Goal: Task Accomplishment & Management: Manage account settings

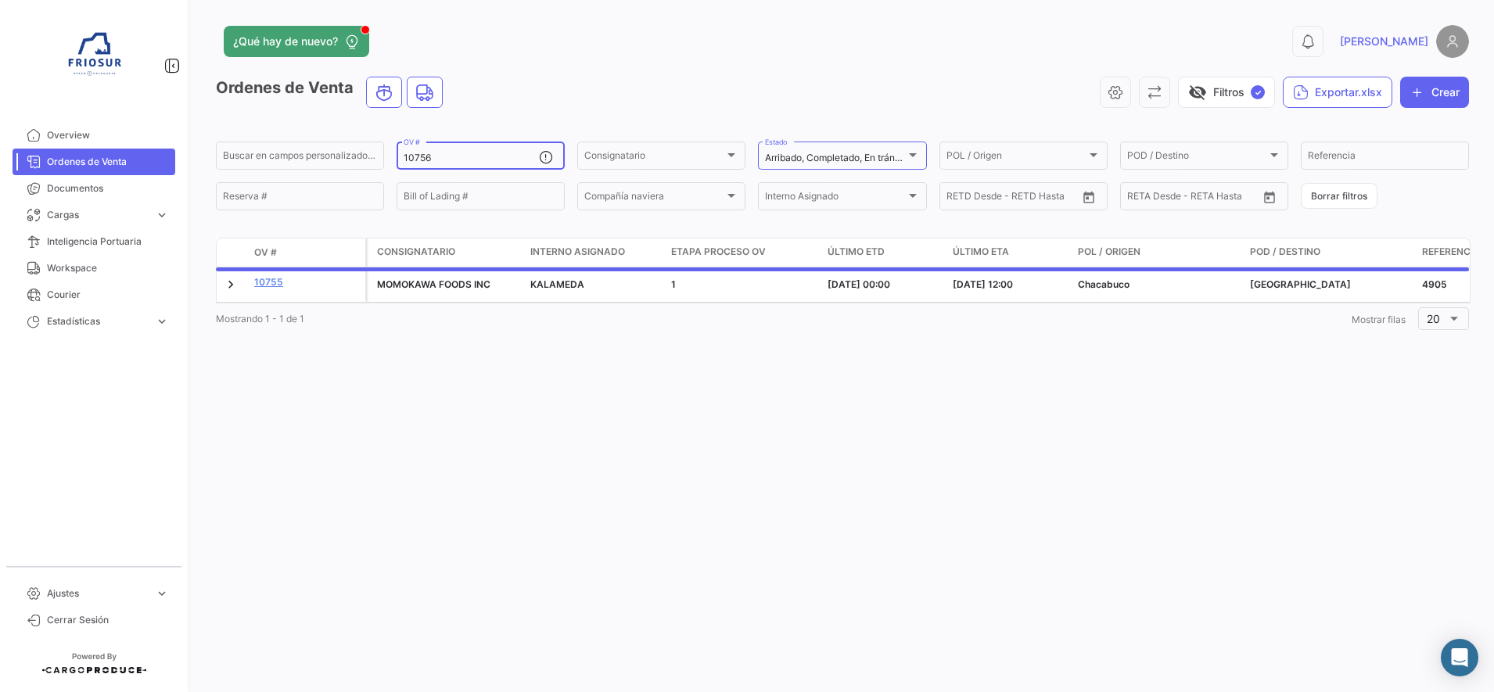
type input "10756"
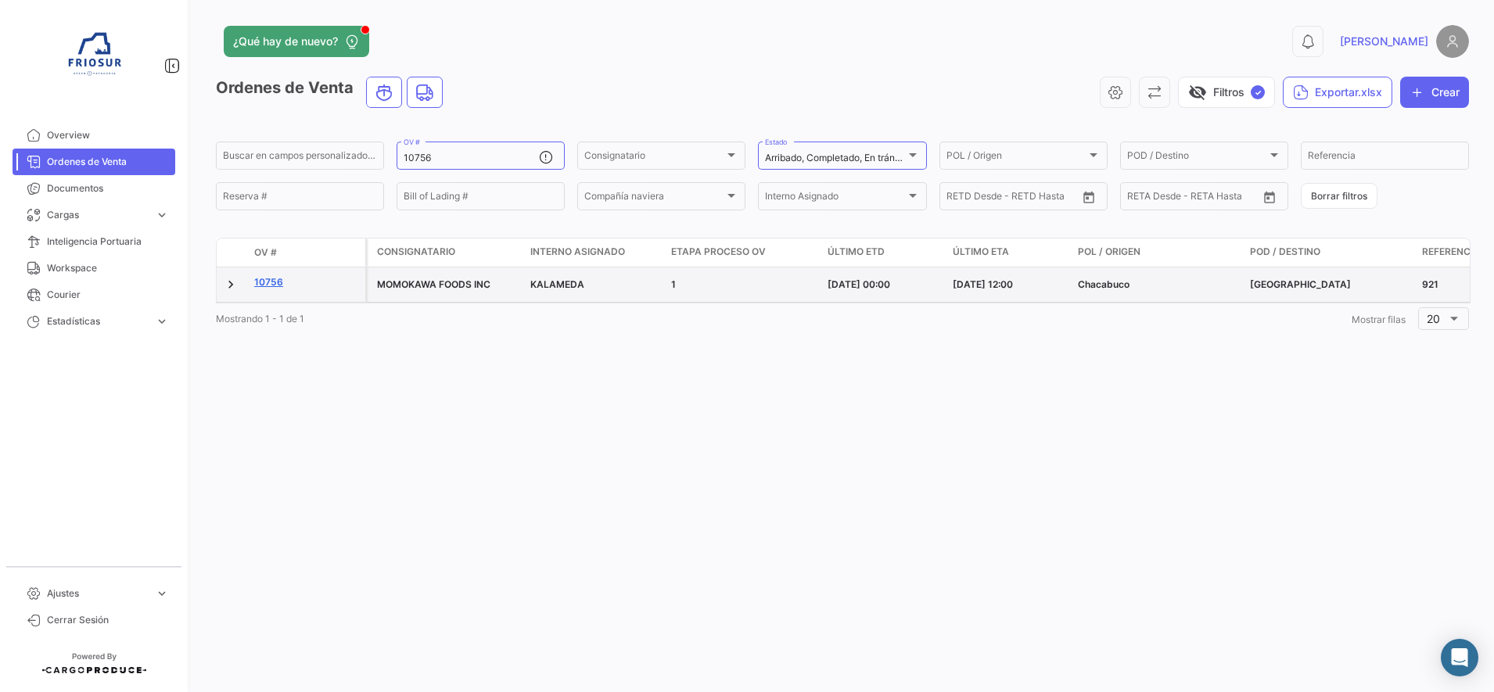
click at [264, 288] on link "10756" at bounding box center [306, 282] width 105 height 14
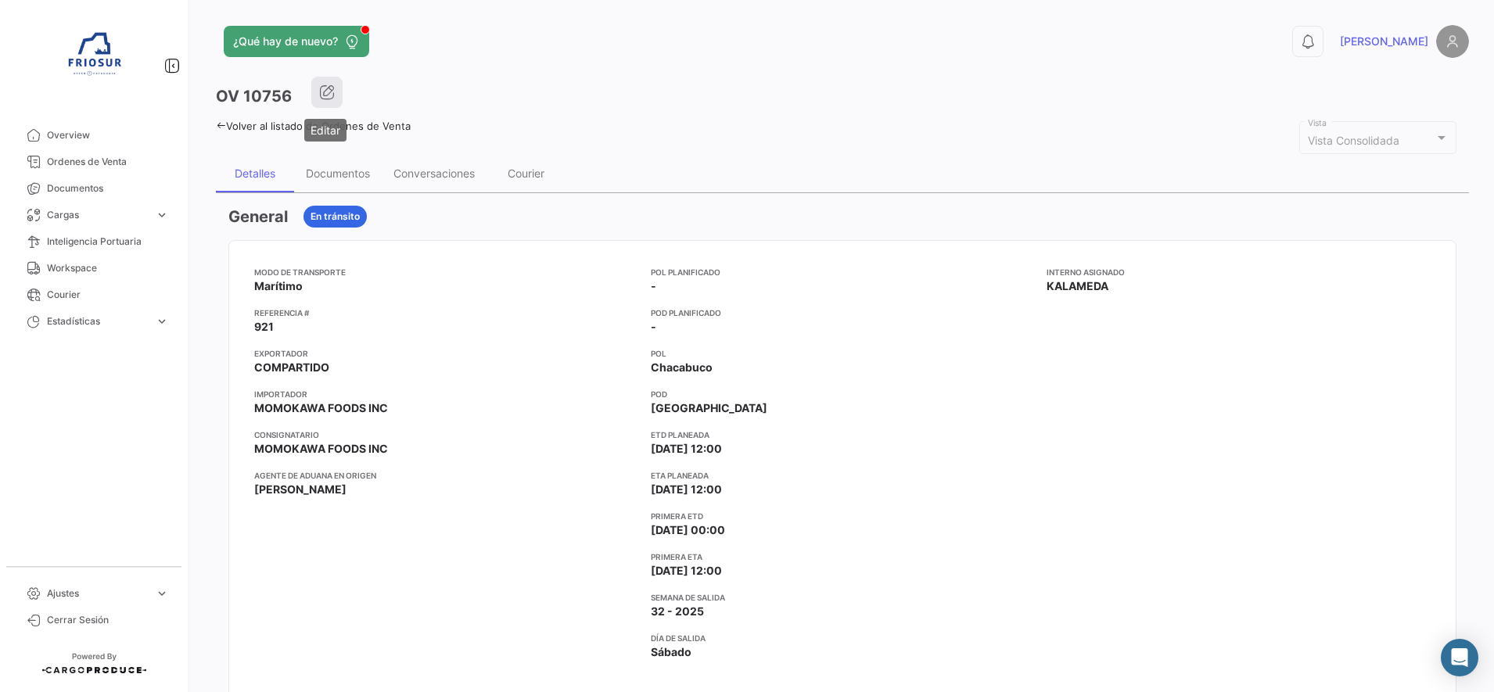
click at [328, 95] on icon "button" at bounding box center [327, 92] width 16 height 16
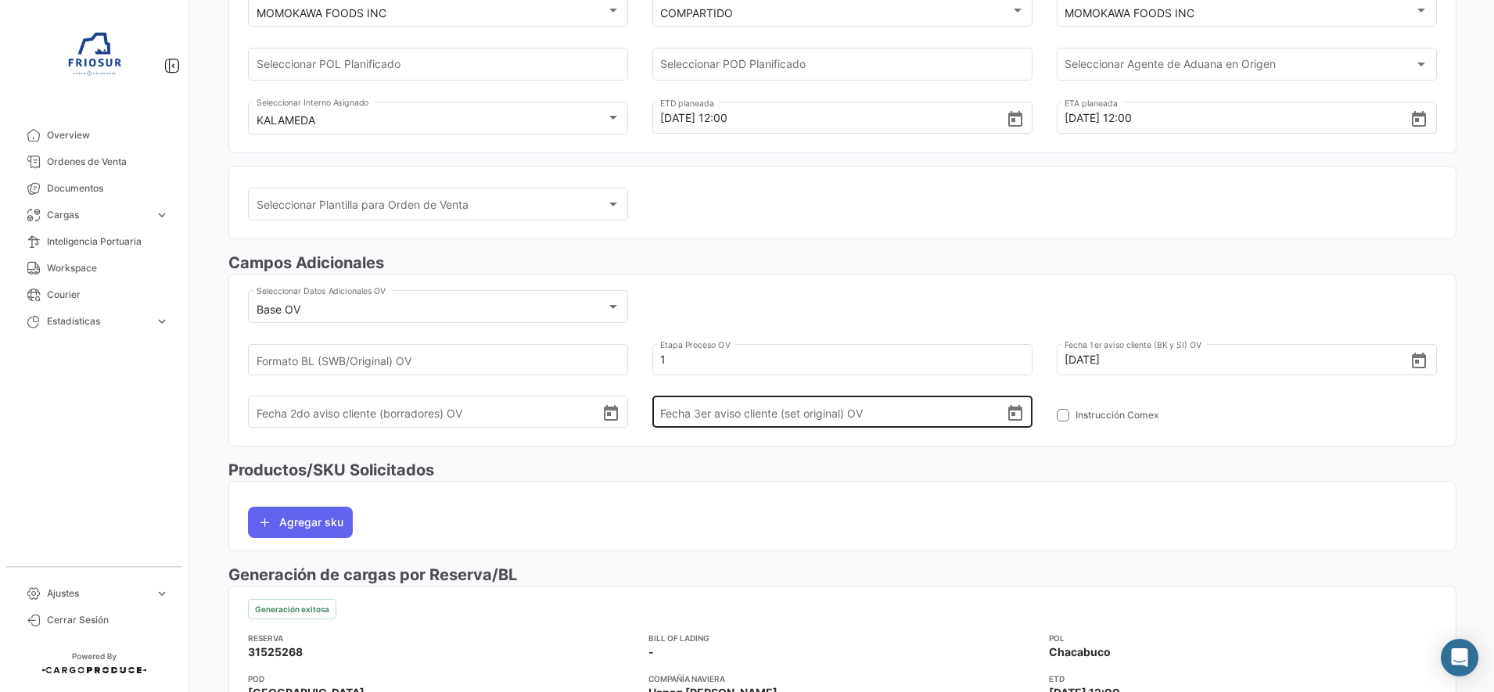
scroll to position [293, 0]
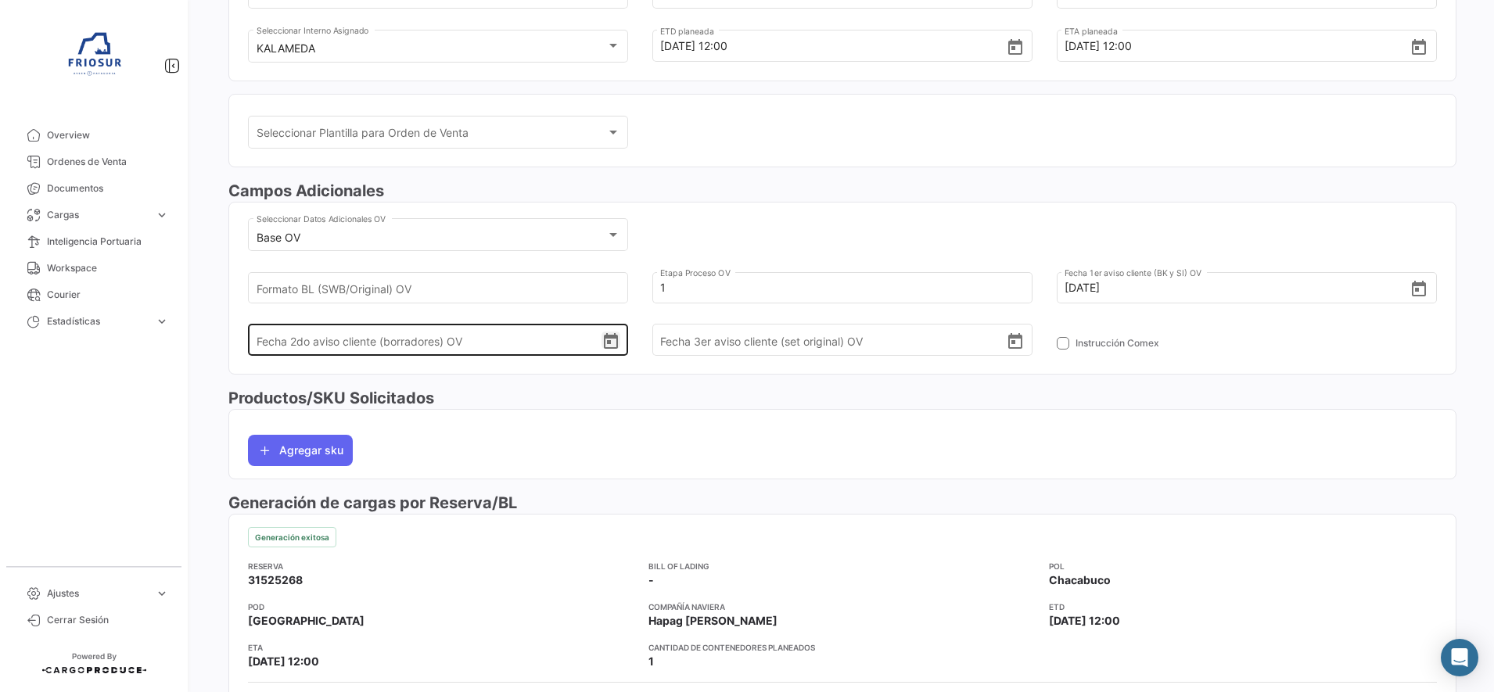
click at [605, 339] on icon "Open calendar" at bounding box center [610, 341] width 19 height 19
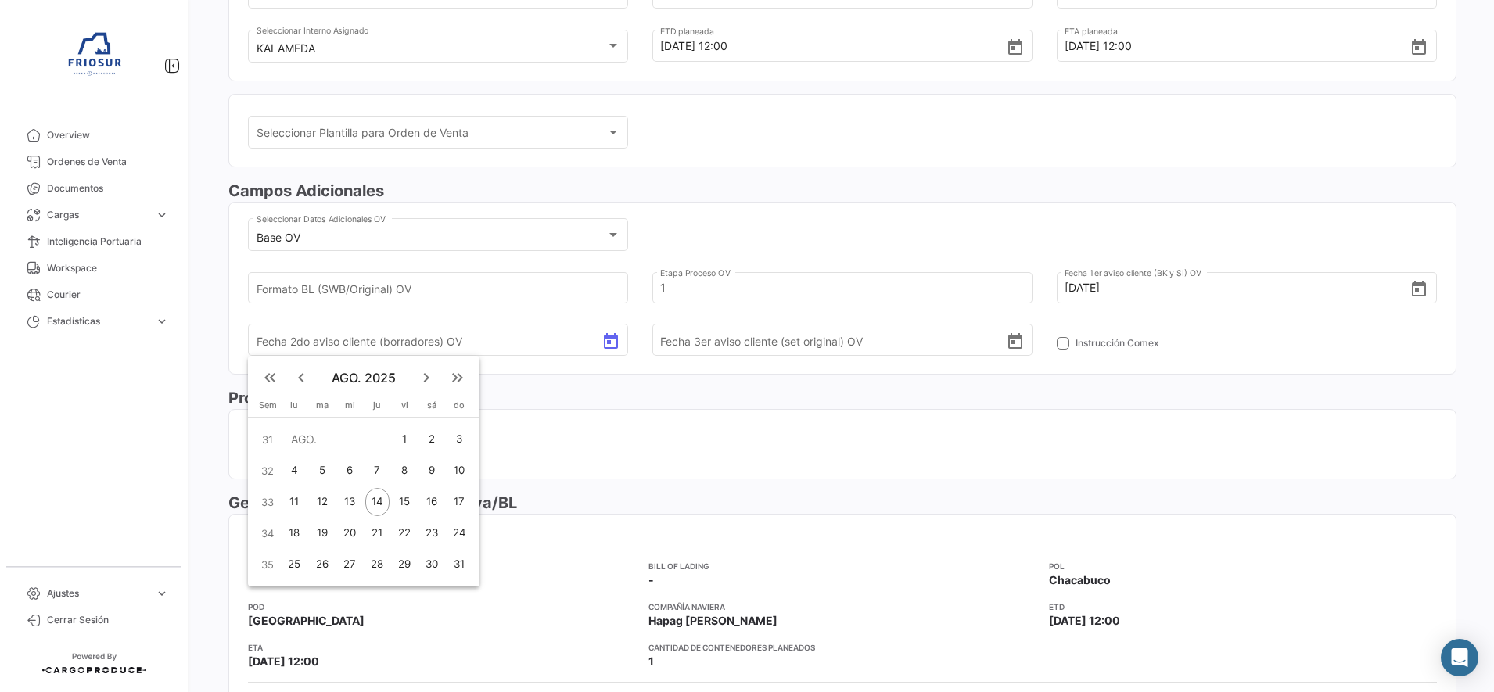
click at [379, 501] on div "14" at bounding box center [377, 502] width 24 height 28
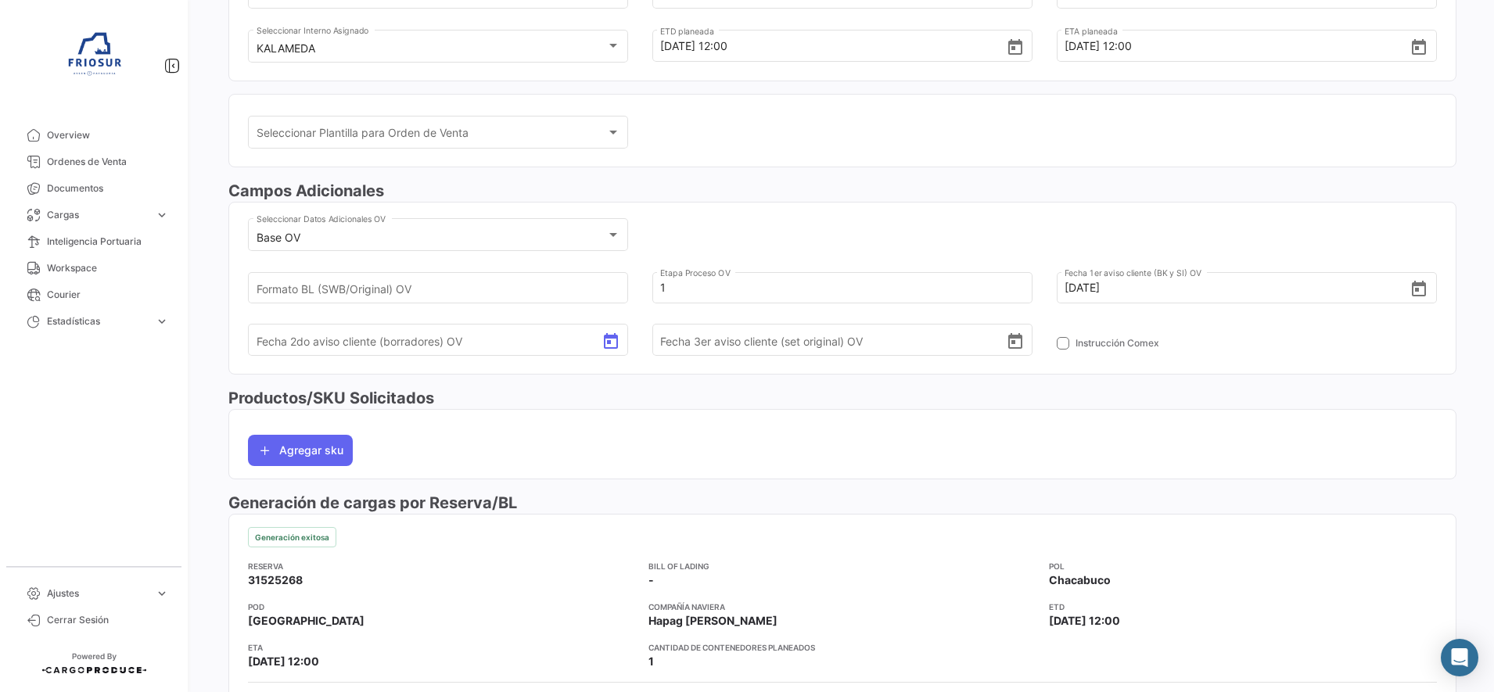
type input "[DATE]"
click at [744, 416] on mat-card "Agregar sku" at bounding box center [842, 444] width 1228 height 70
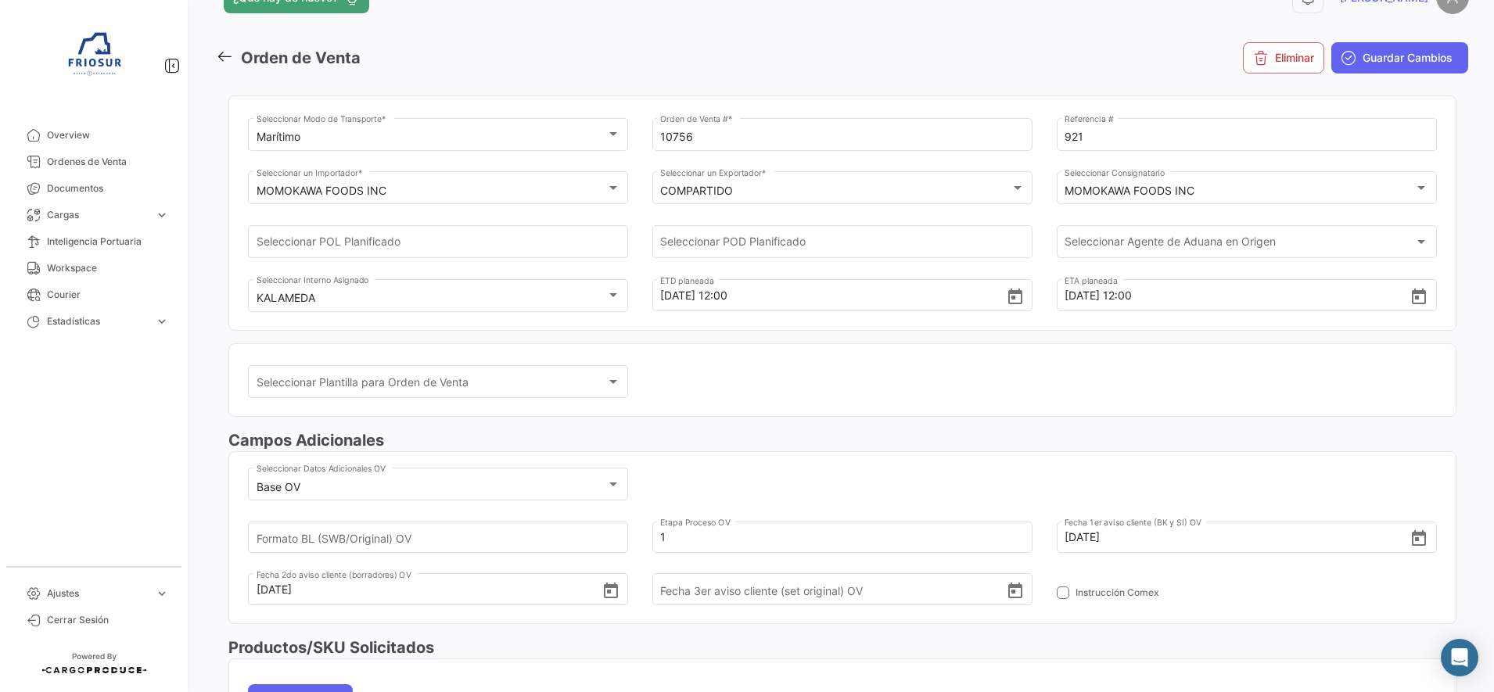
scroll to position [0, 0]
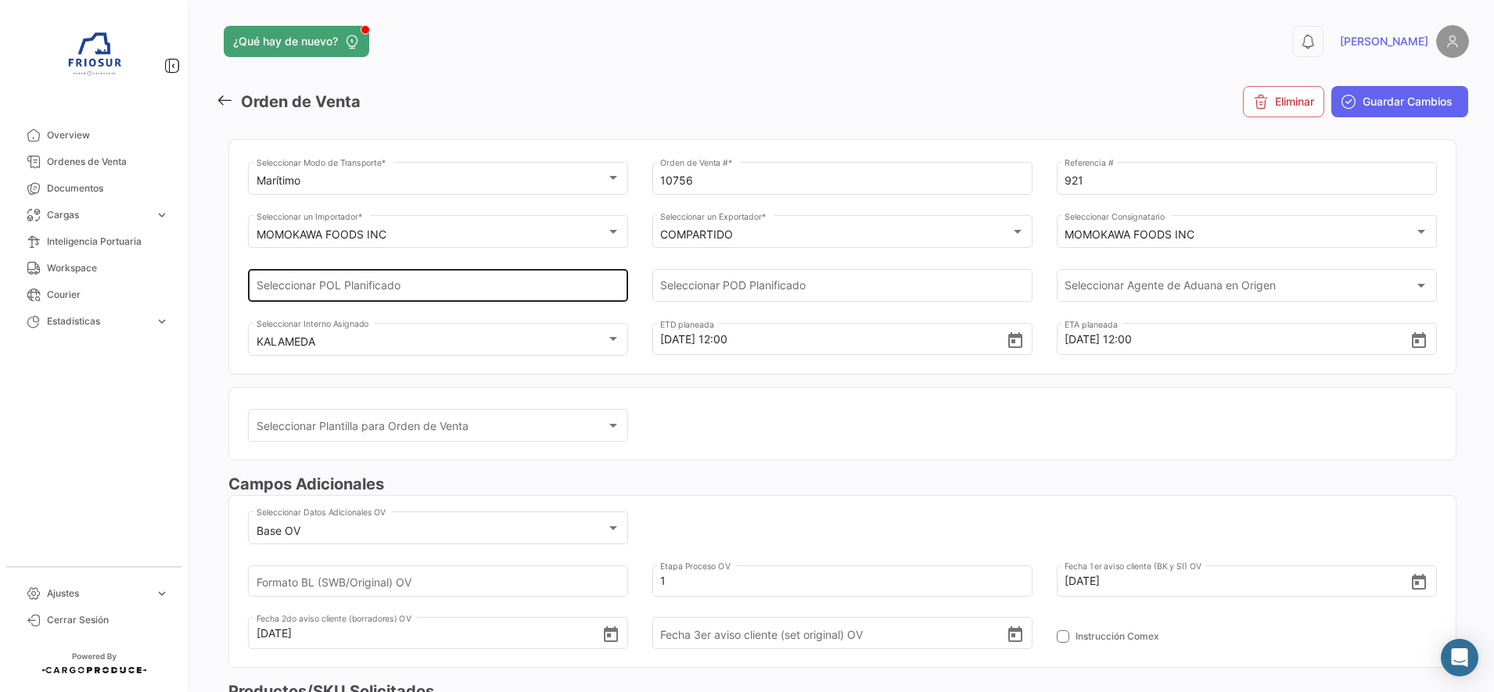
click at [572, 295] on input "Seleccionar POL Planificado" at bounding box center [439, 288] width 364 height 13
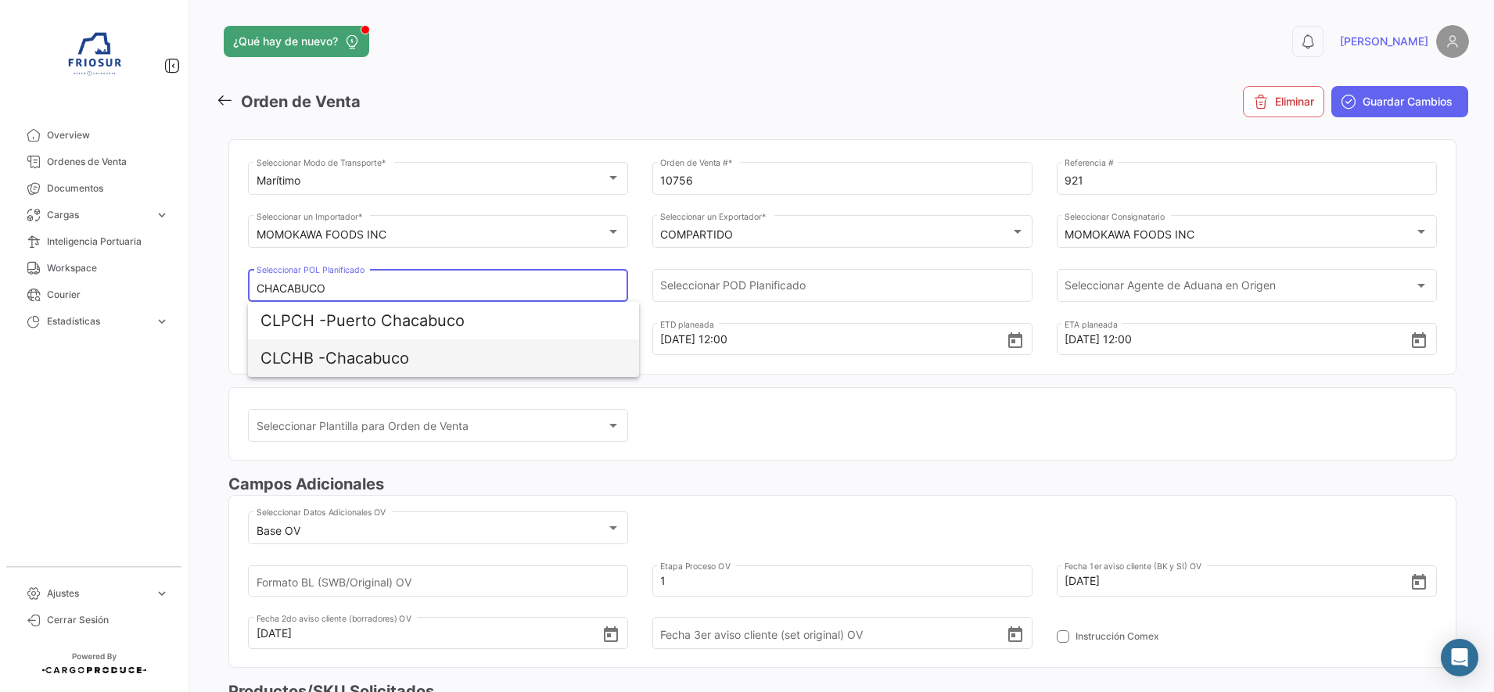
click at [369, 357] on span "CLCHB - Chacabuco" at bounding box center [443, 358] width 366 height 38
type input "Chacabuco"
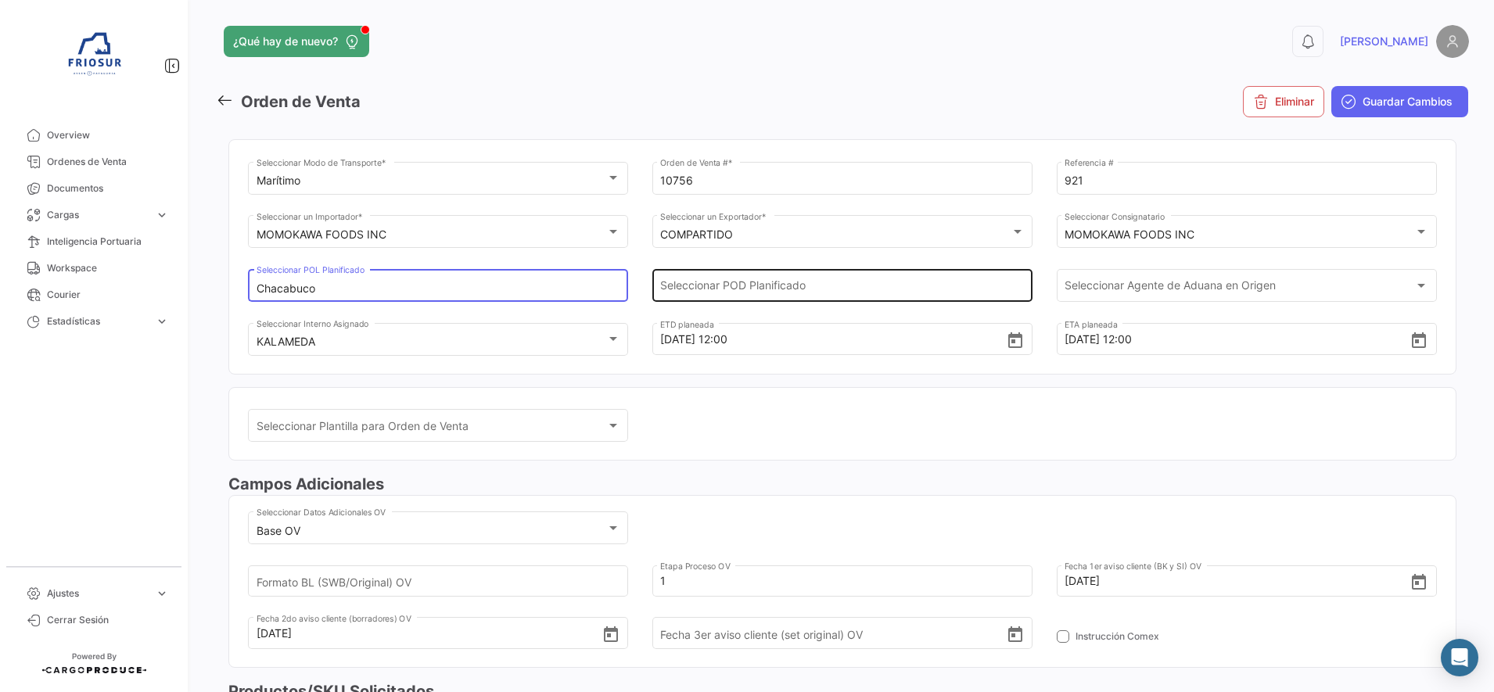
click at [775, 285] on input "Seleccionar POD Planificado" at bounding box center [842, 288] width 364 height 13
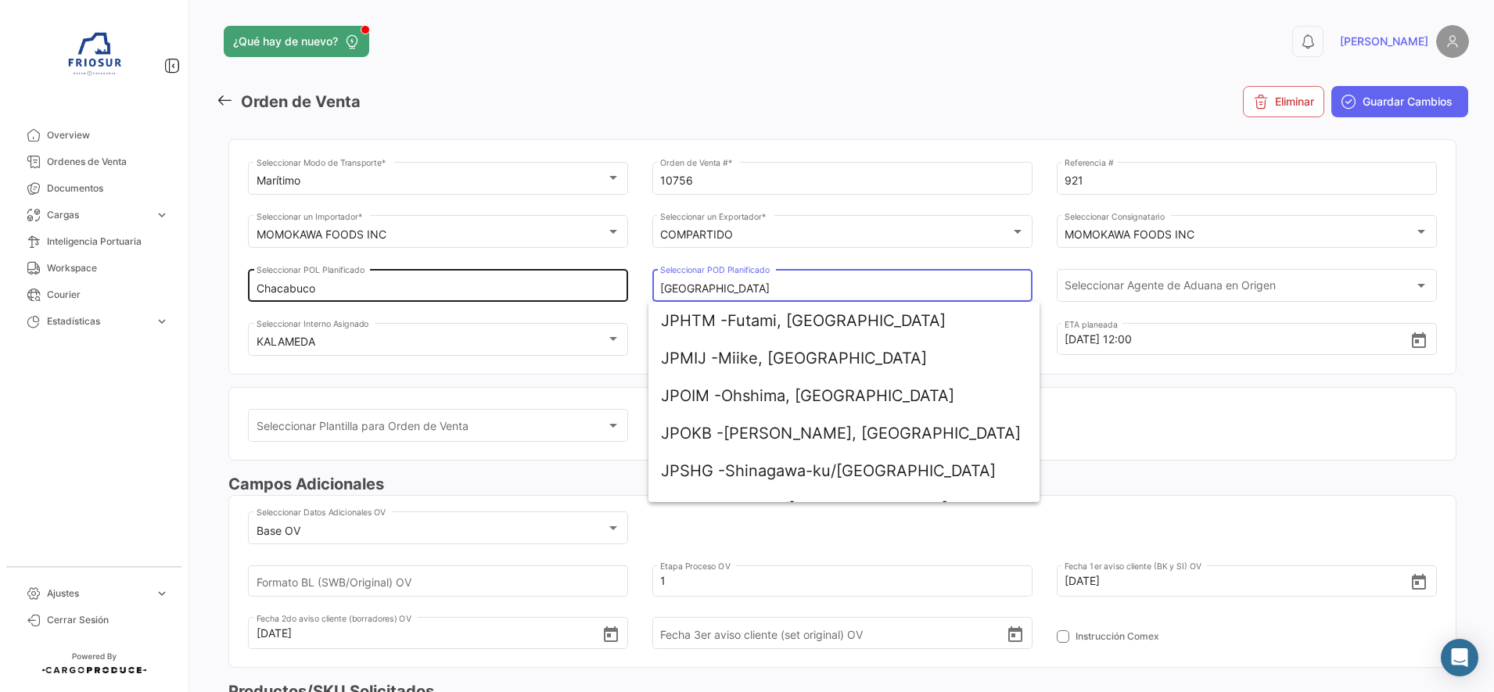
drag, startPoint x: 737, startPoint y: 290, endPoint x: 600, endPoint y: 281, distance: 137.2
click at [600, 281] on div "Marítimo Seleccionar Modo de Transporte * 10756 Orden de Venta # * 921 Referenc…" at bounding box center [842, 266] width 1189 height 215
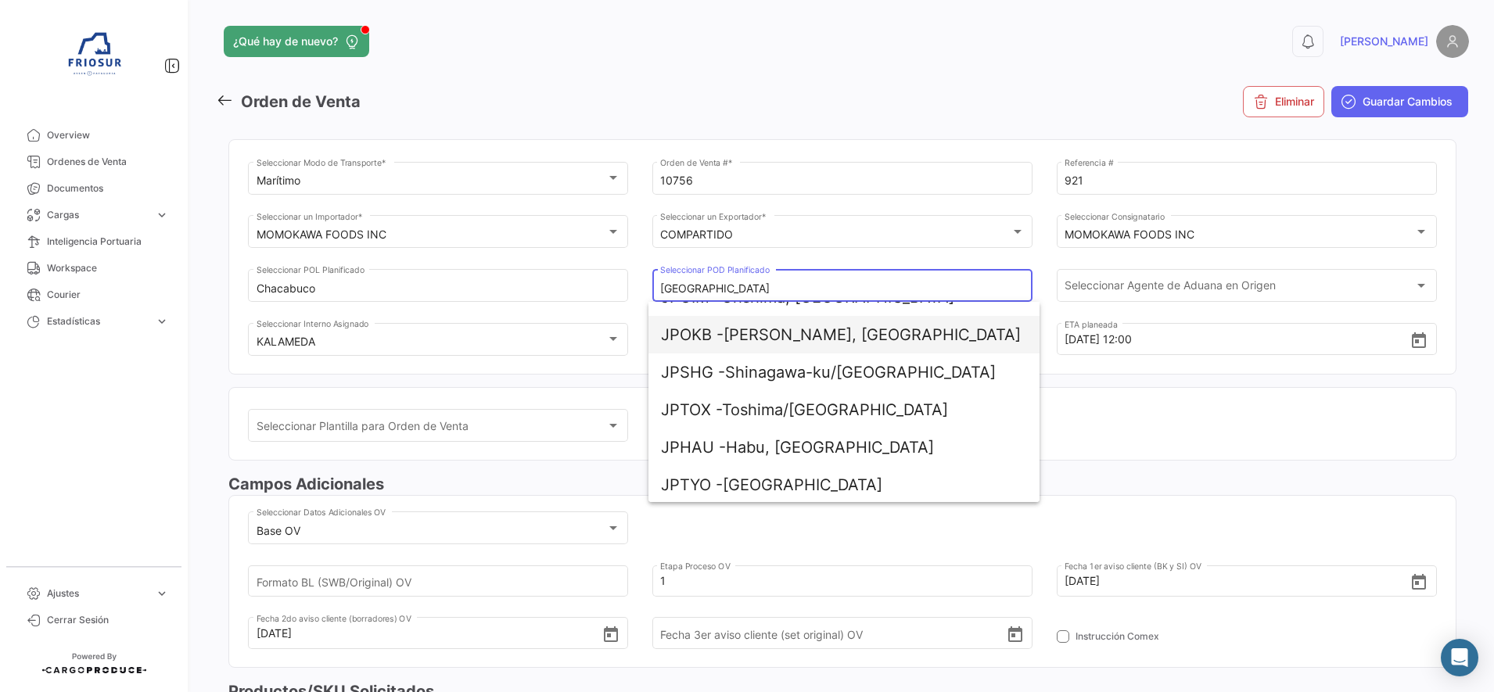
scroll to position [100, 0]
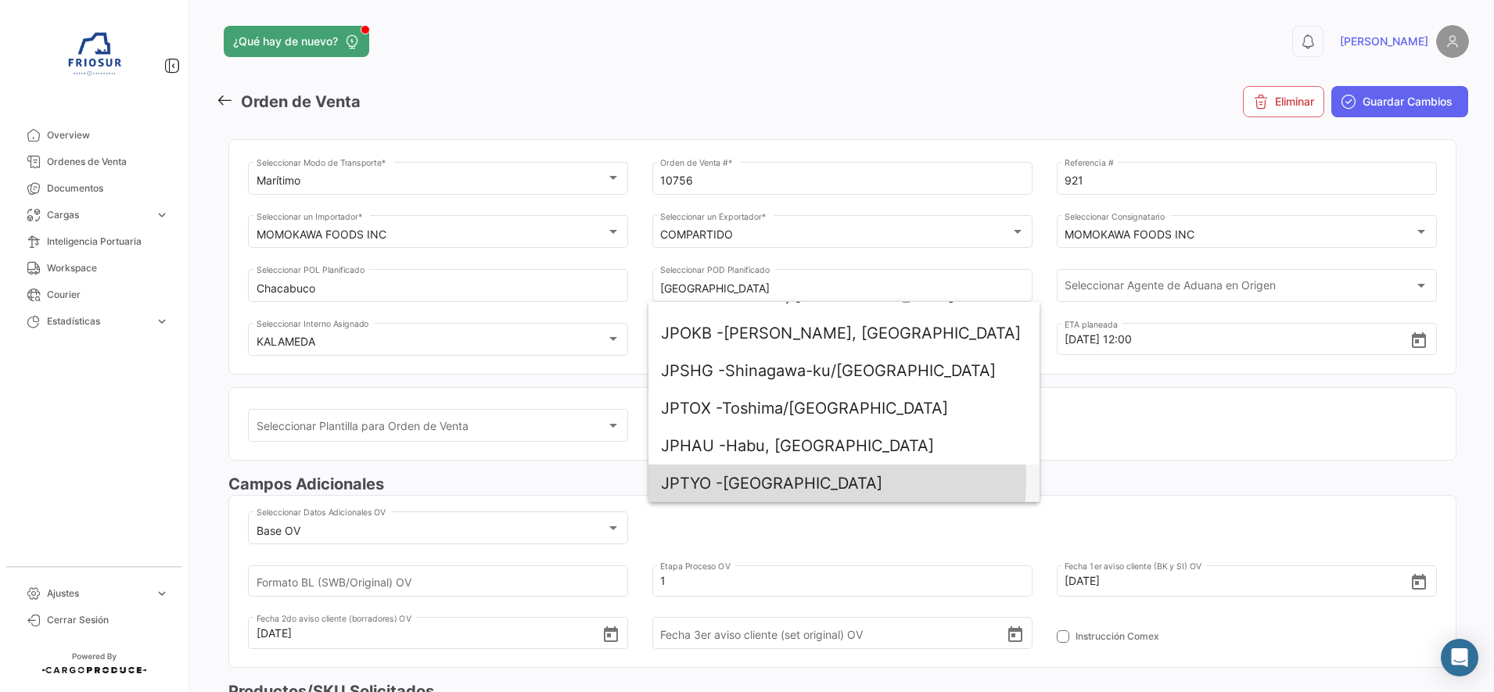
click at [746, 479] on span "JPTYO - [GEOGRAPHIC_DATA]" at bounding box center [844, 484] width 366 height 38
type input "[GEOGRAPHIC_DATA]"
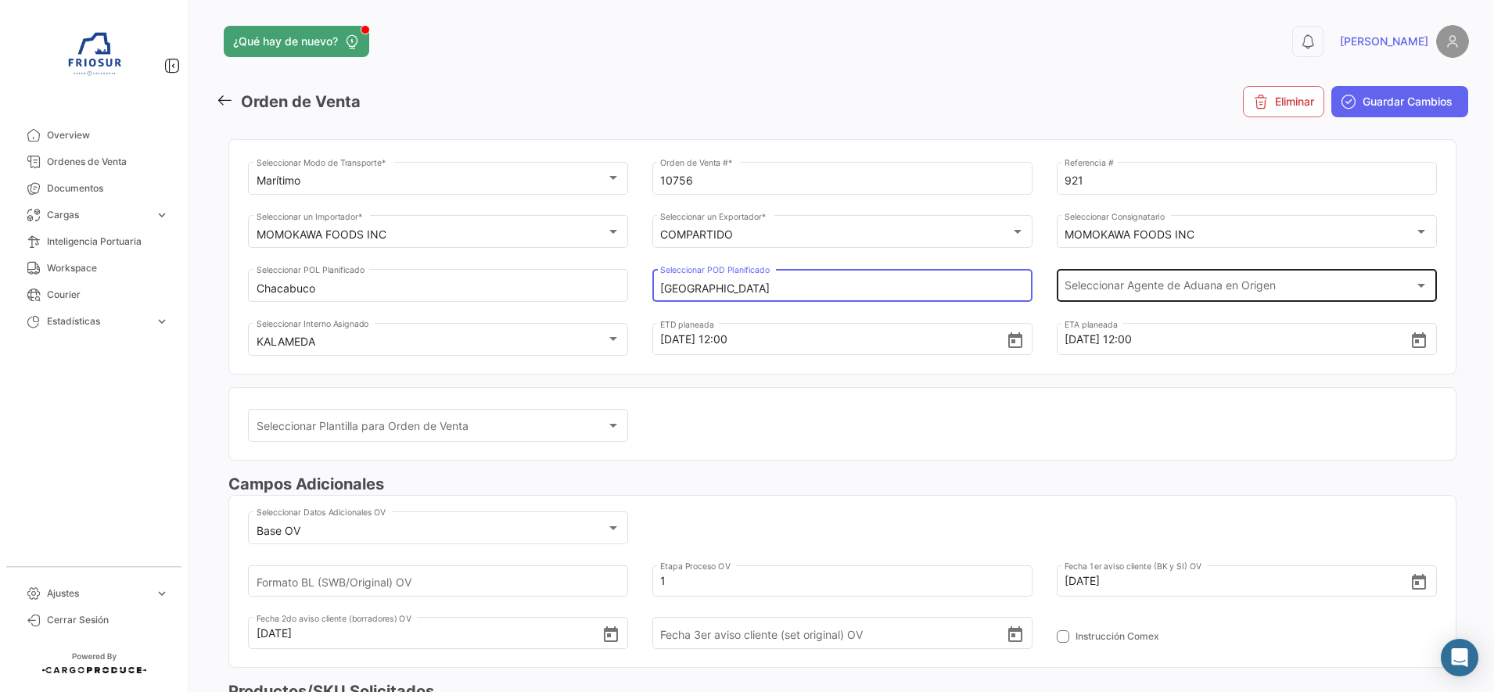
click at [1146, 282] on span "Seleccionar Agente de Aduana en Origen" at bounding box center [1239, 288] width 350 height 13
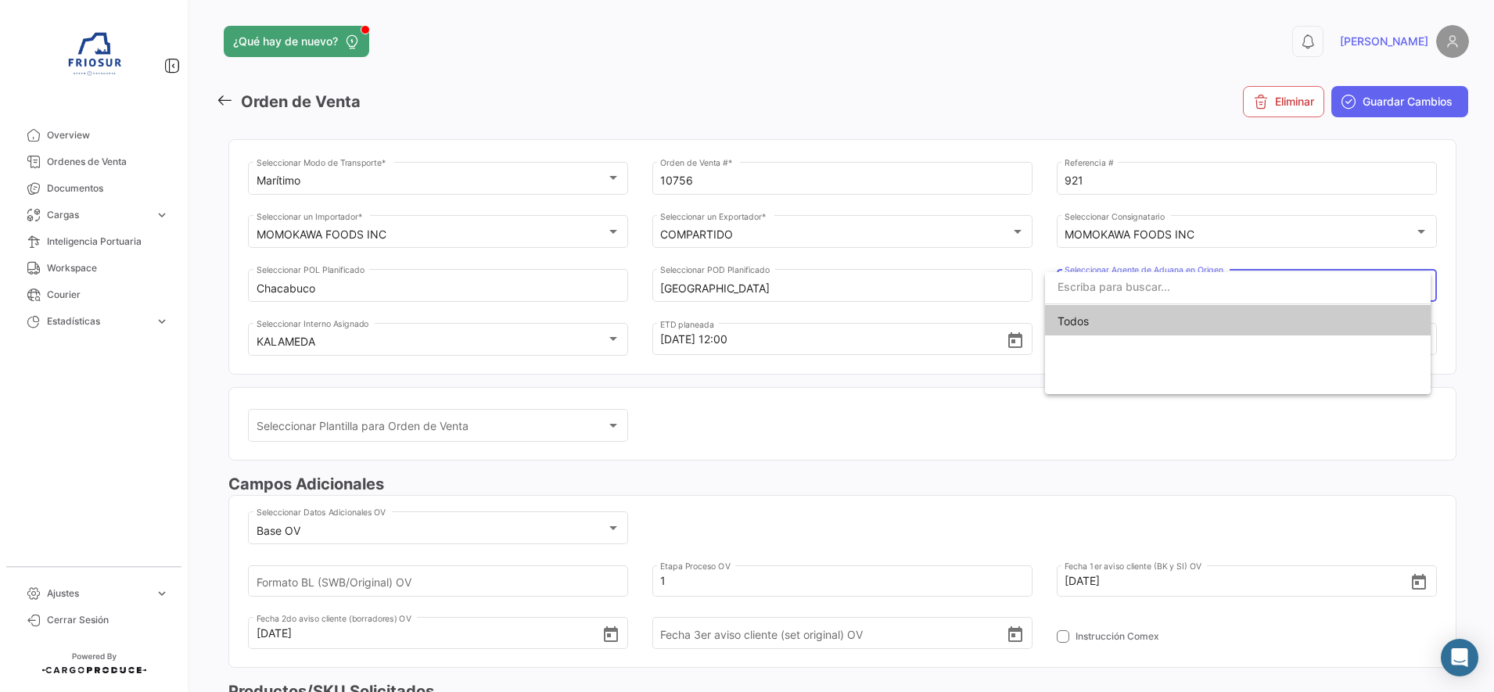
click at [1104, 322] on span "Todos" at bounding box center [1237, 321] width 361 height 33
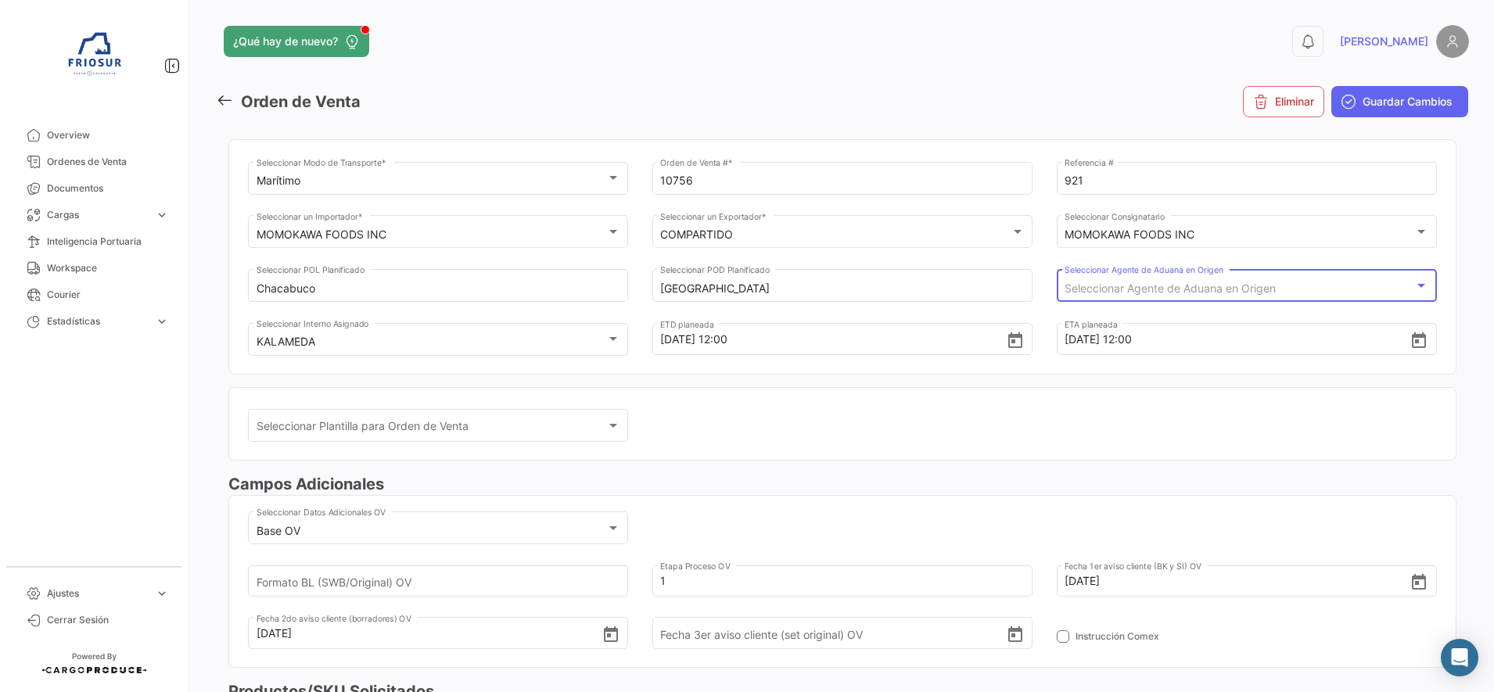
click at [926, 410] on div "Seleccionar Plantilla para Orden de Venta Seleccionar Plantilla para Orden de V…" at bounding box center [842, 434] width 1189 height 54
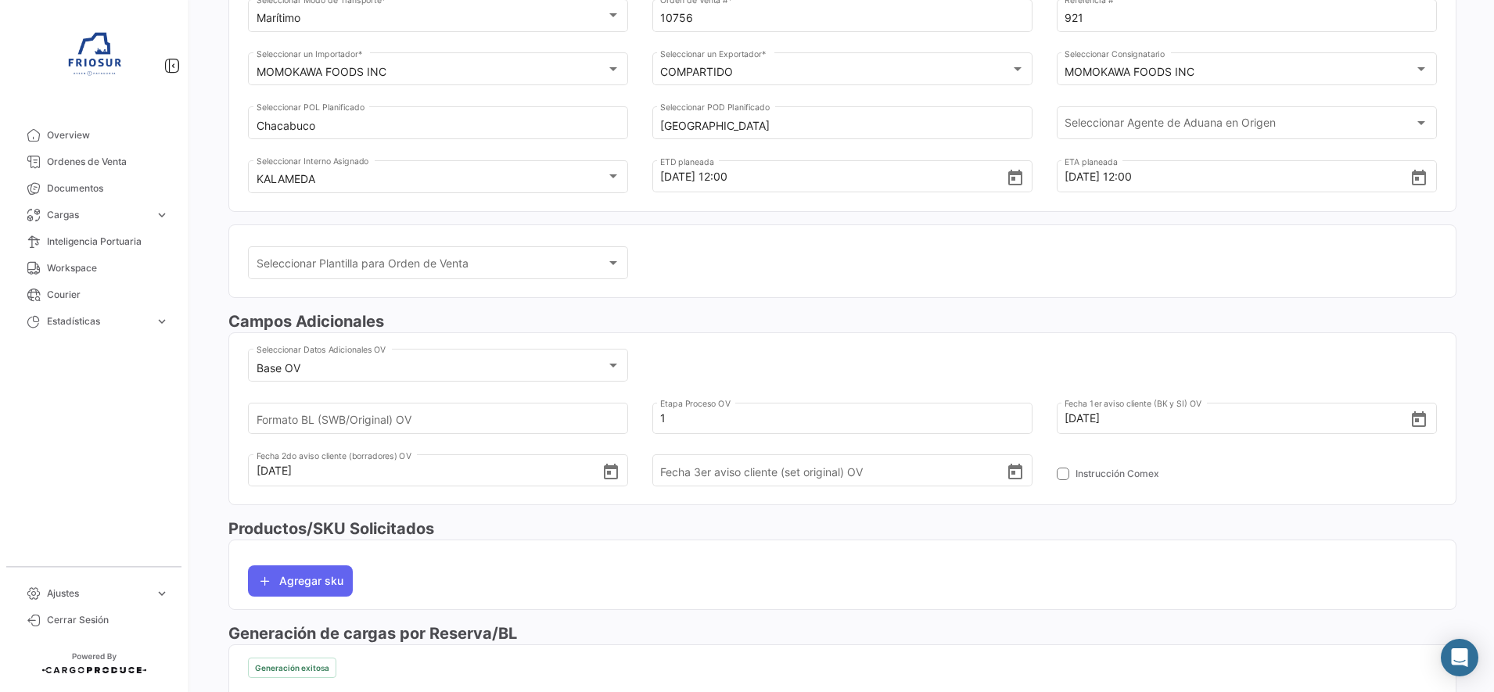
scroll to position [0, 0]
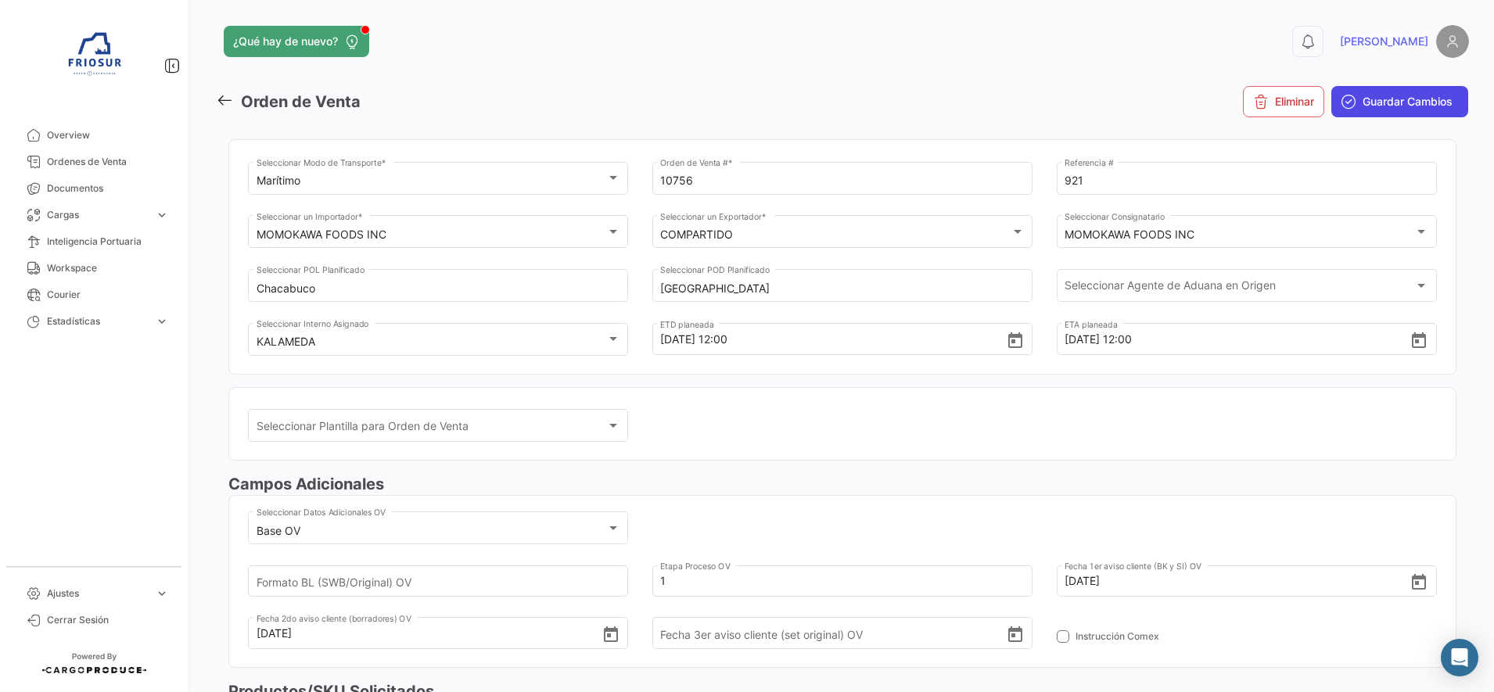
click at [1388, 107] on span "Guardar Cambios" at bounding box center [1407, 102] width 90 height 16
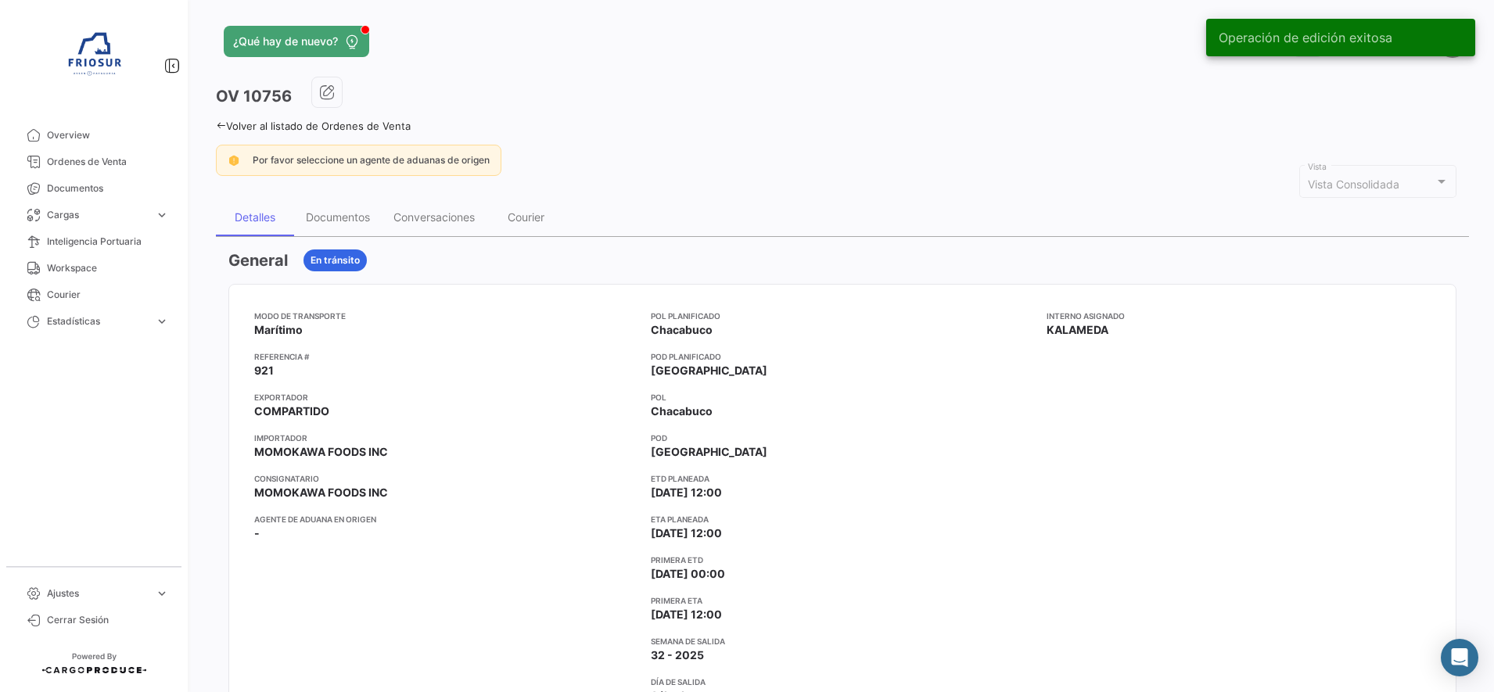
click at [703, 124] on div "Volver al listado de Ordenes de Venta" at bounding box center [842, 124] width 1253 height 16
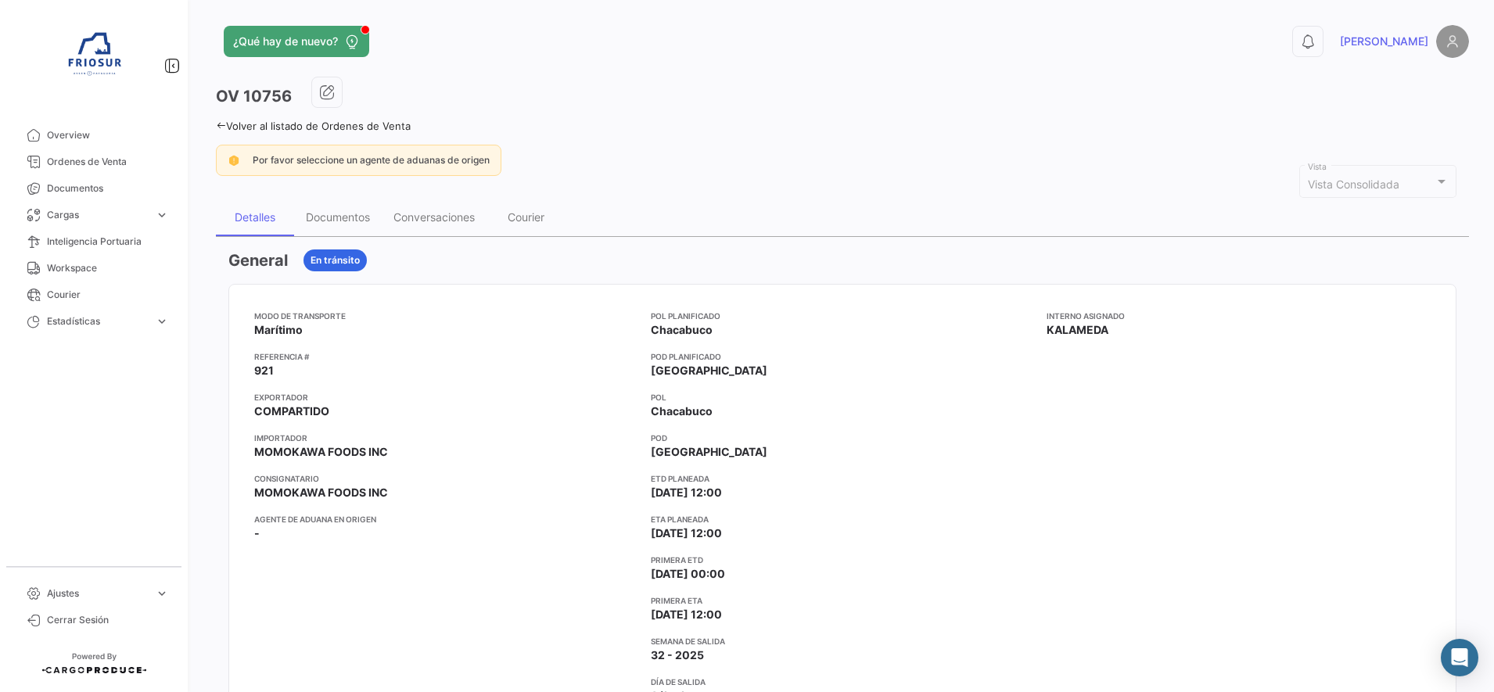
click at [214, 131] on div "¿Qué hay de nuevo? 0 [PERSON_NAME] OV 10756 Volver al listado de Ordenes de Ven…" at bounding box center [842, 346] width 1303 height 692
click at [218, 120] on link "Volver al listado de Ordenes de Venta" at bounding box center [313, 126] width 195 height 13
